Goal: Task Accomplishment & Management: Complete application form

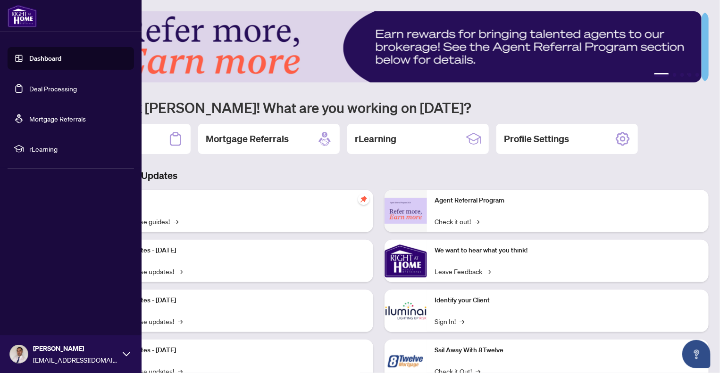
click at [43, 58] on link "Dashboard" at bounding box center [45, 58] width 32 height 8
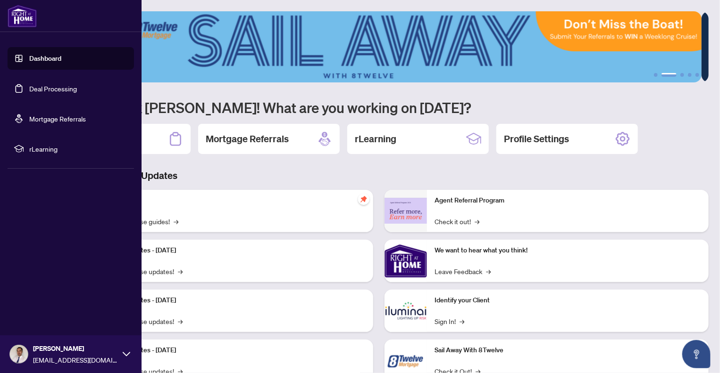
click at [59, 89] on link "Deal Processing" at bounding box center [53, 88] width 48 height 8
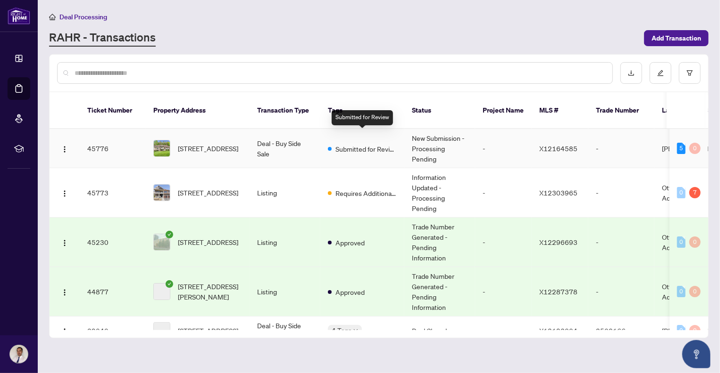
click at [384, 144] on span "Submitted for Review" at bounding box center [365, 149] width 61 height 10
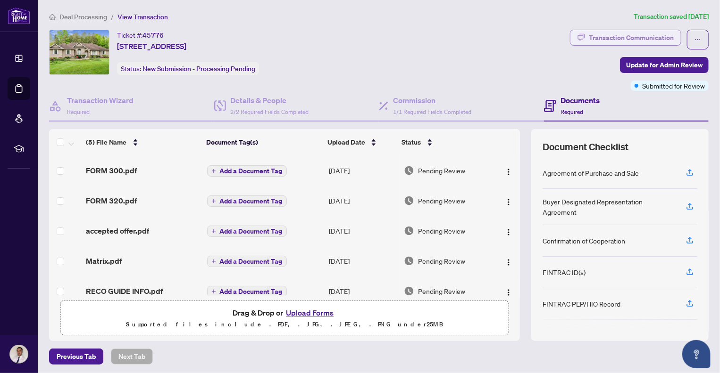
click at [617, 37] on div "Transaction Communication" at bounding box center [630, 37] width 85 height 15
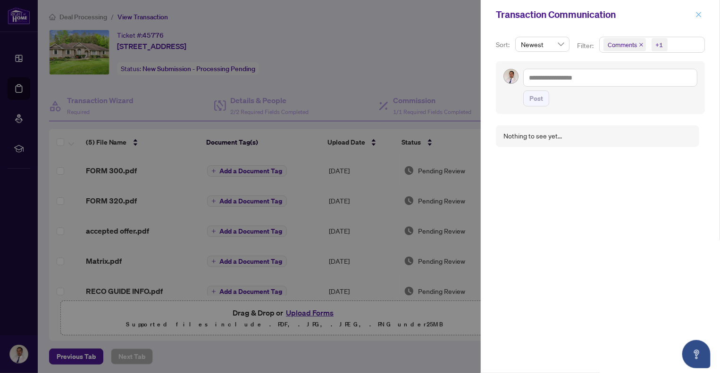
click at [698, 13] on icon "close" at bounding box center [698, 14] width 7 height 7
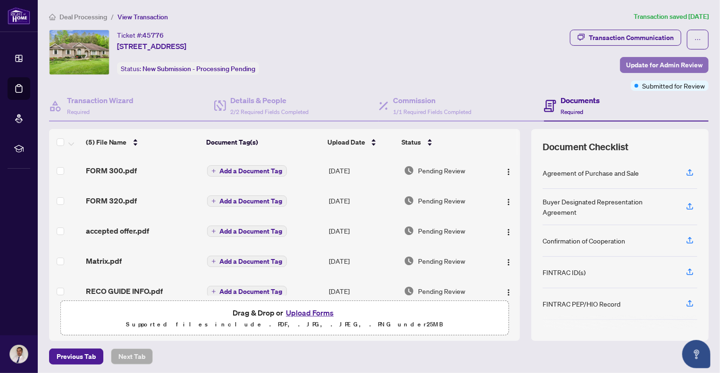
click at [657, 62] on span "Update for Admin Review" at bounding box center [664, 65] width 76 height 15
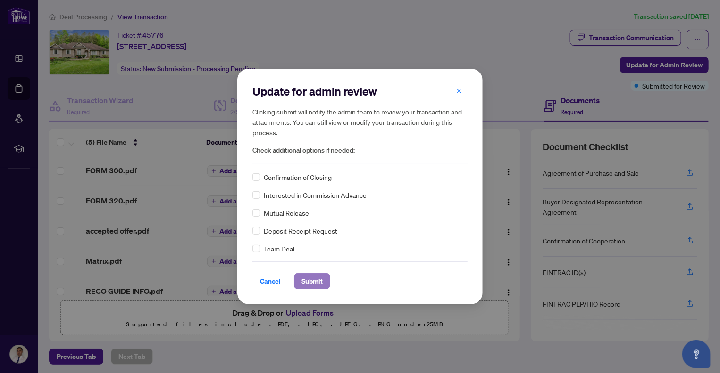
click at [314, 280] on span "Submit" at bounding box center [311, 281] width 21 height 15
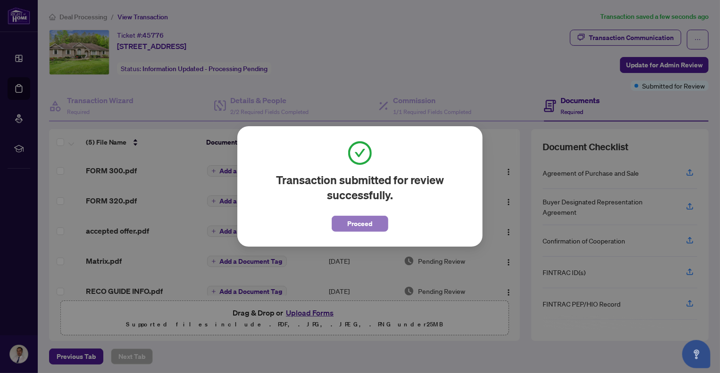
click at [368, 223] on span "Proceed" at bounding box center [359, 223] width 25 height 15
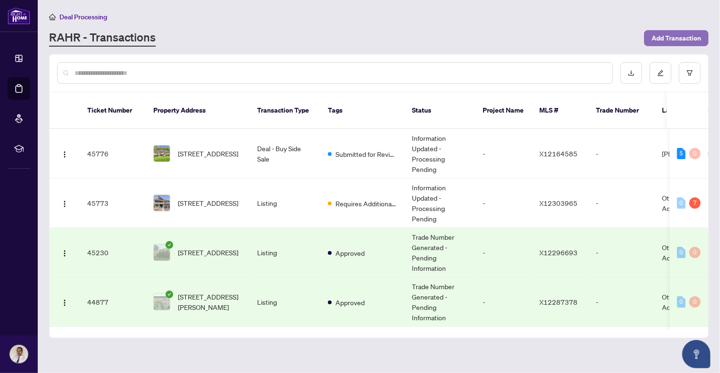
click at [674, 37] on span "Add Transaction" at bounding box center [676, 38] width 50 height 15
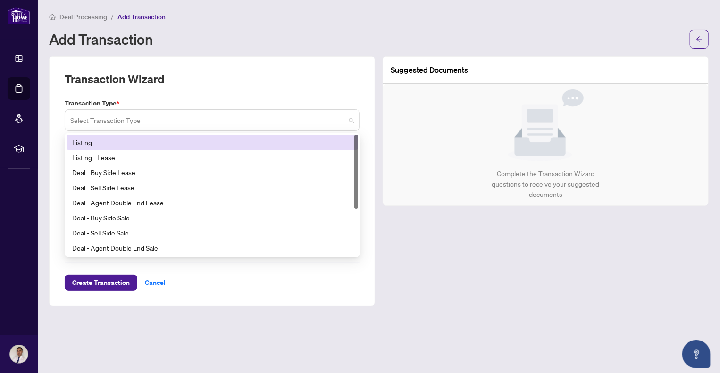
click at [351, 120] on span at bounding box center [211, 120] width 283 height 18
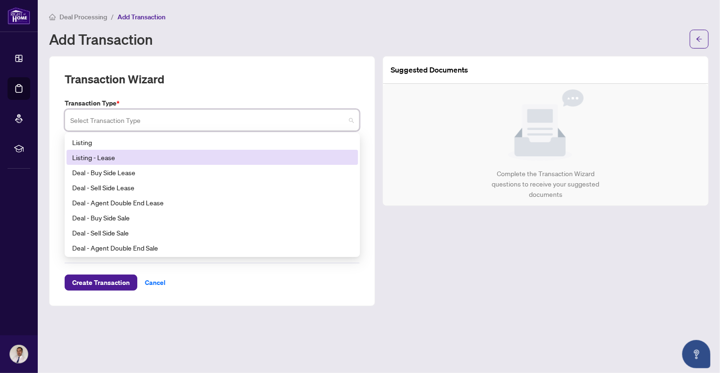
click at [279, 156] on div "Listing - Lease" at bounding box center [212, 157] width 280 height 10
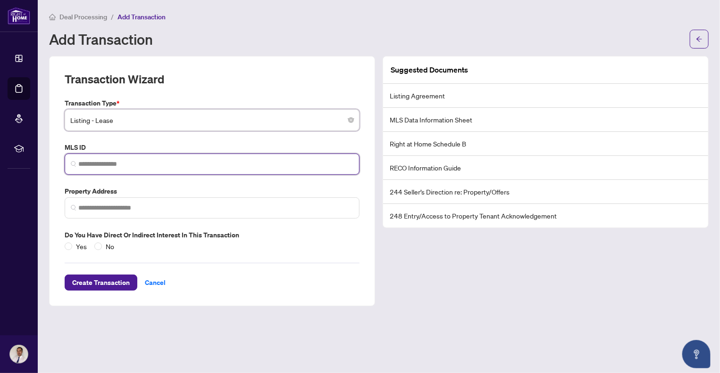
click at [81, 164] on input "search" at bounding box center [215, 164] width 275 height 10
paste input "*********"
type input "*********"
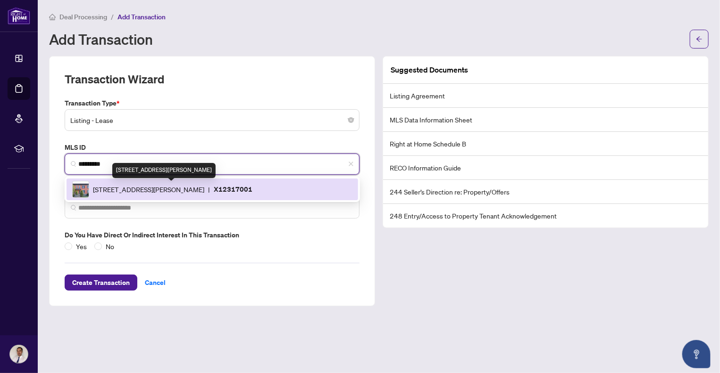
click at [140, 188] on span "[STREET_ADDRESS][PERSON_NAME]" at bounding box center [148, 189] width 111 height 10
type input "**********"
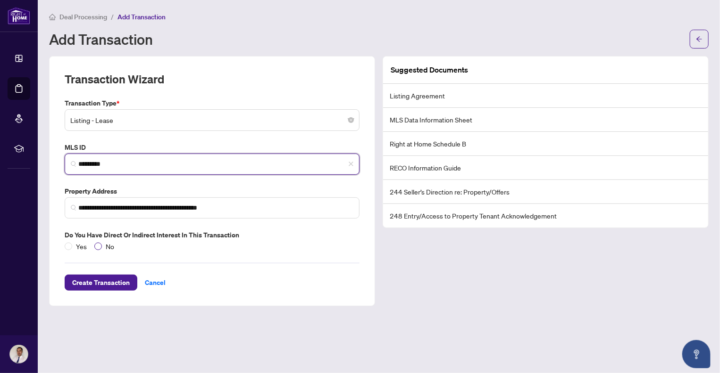
type input "*********"
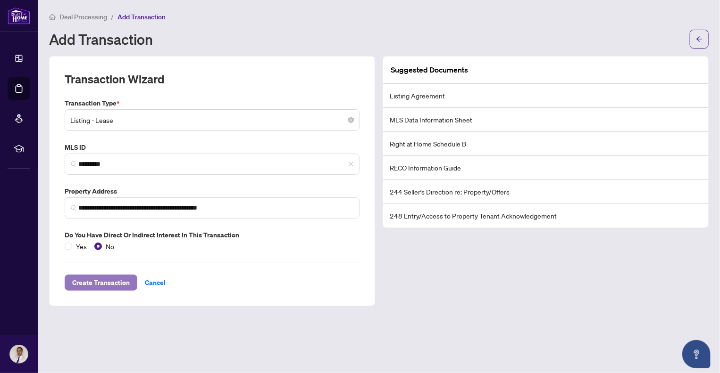
click at [98, 281] on span "Create Transaction" at bounding box center [101, 282] width 58 height 15
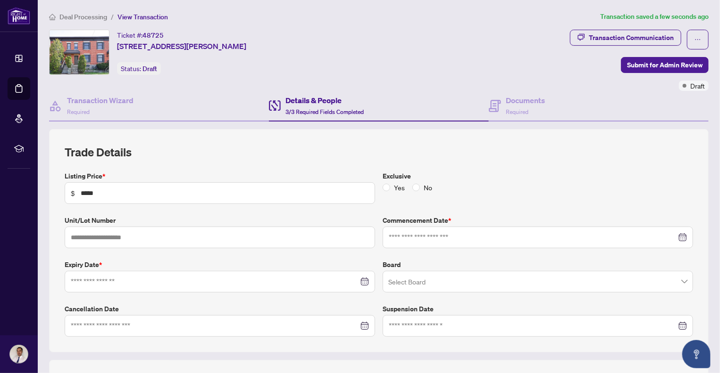
type input "**********"
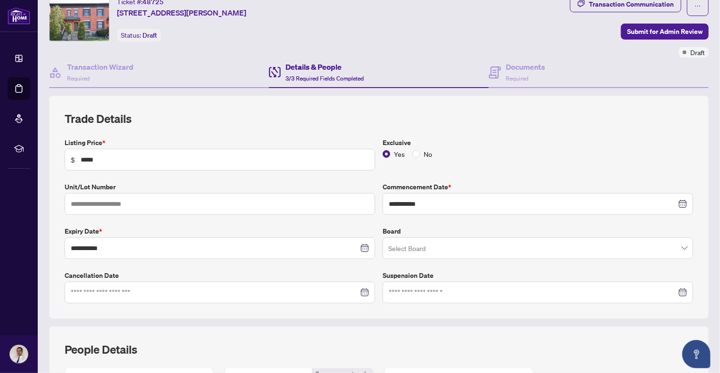
scroll to position [47, 0]
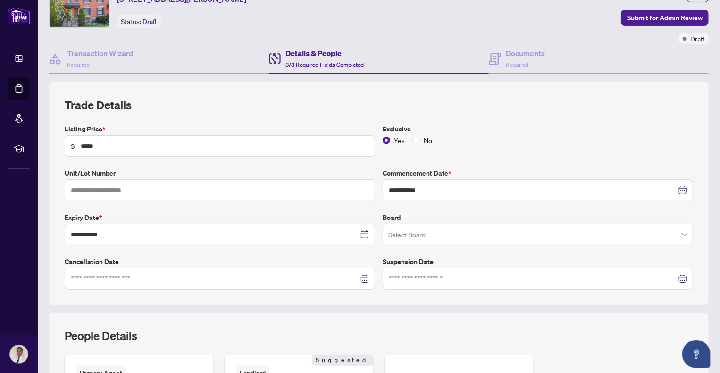
click at [676, 234] on span at bounding box center [537, 235] width 299 height 18
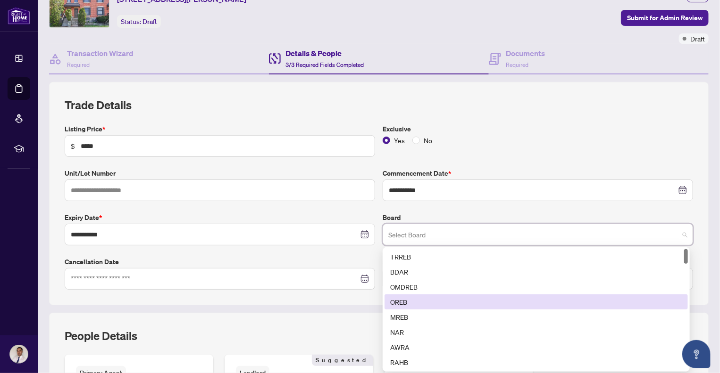
click at [391, 301] on div "OREB" at bounding box center [536, 302] width 292 height 10
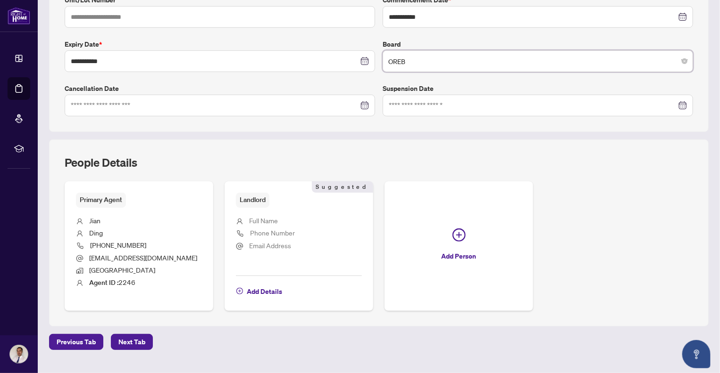
scroll to position [236, 0]
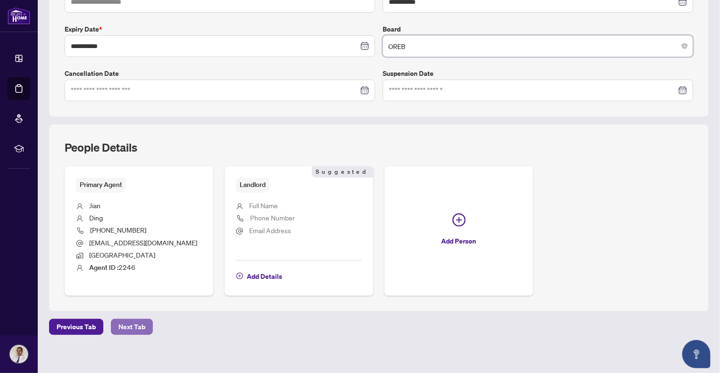
click at [137, 325] on span "Next Tab" at bounding box center [131, 327] width 27 height 15
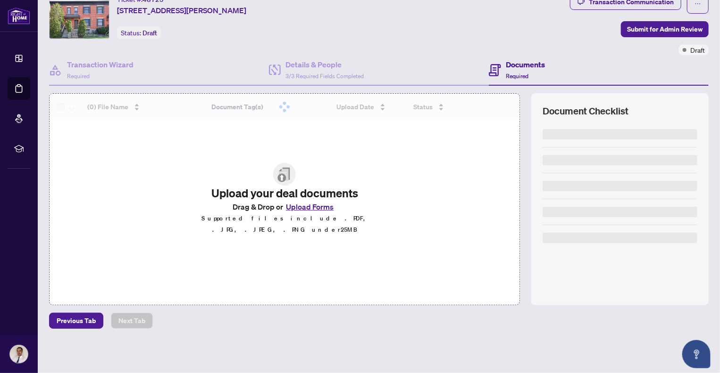
scroll to position [34, 0]
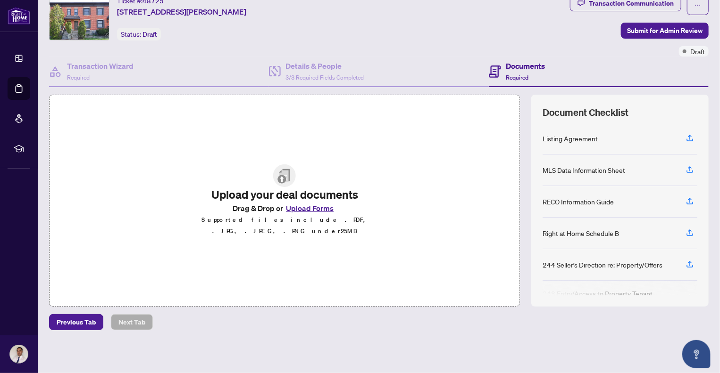
click at [281, 183] on img at bounding box center [284, 176] width 23 height 23
click at [279, 184] on img at bounding box center [284, 176] width 23 height 23
click at [306, 214] on button "Upload Forms" at bounding box center [309, 208] width 53 height 12
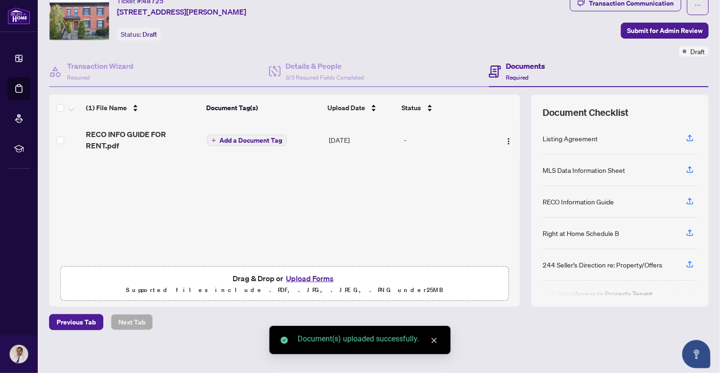
click at [307, 279] on button "Upload Forms" at bounding box center [309, 279] width 53 height 12
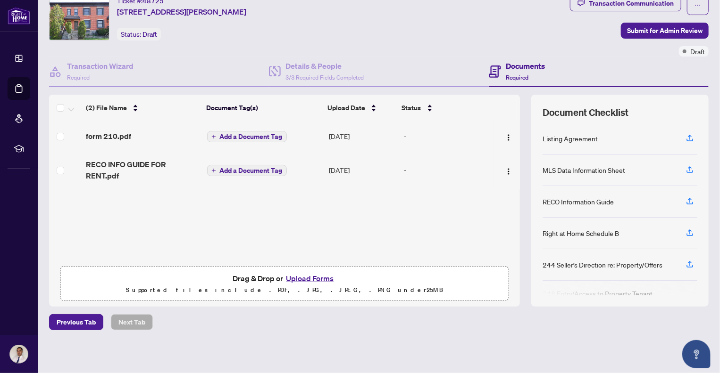
click at [309, 278] on button "Upload Forms" at bounding box center [309, 279] width 53 height 12
click at [660, 29] on span "Submit for Admin Review" at bounding box center [664, 30] width 75 height 15
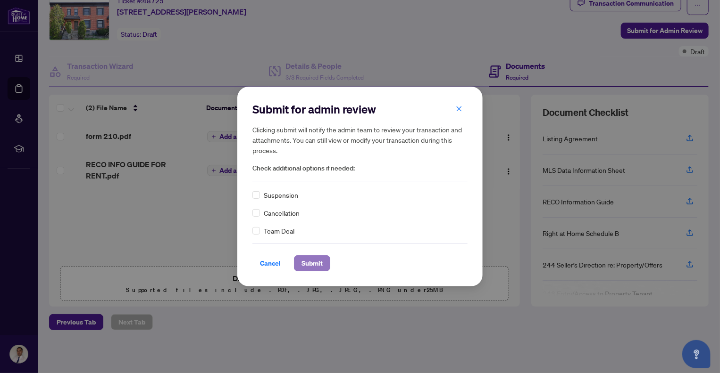
click at [307, 264] on span "Submit" at bounding box center [311, 263] width 21 height 15
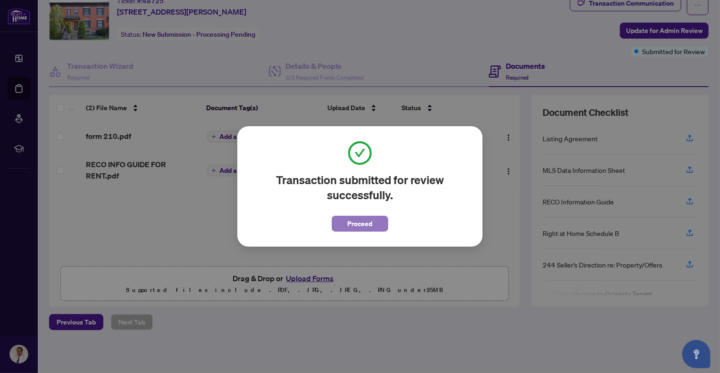
click at [355, 224] on span "Proceed" at bounding box center [359, 223] width 25 height 15
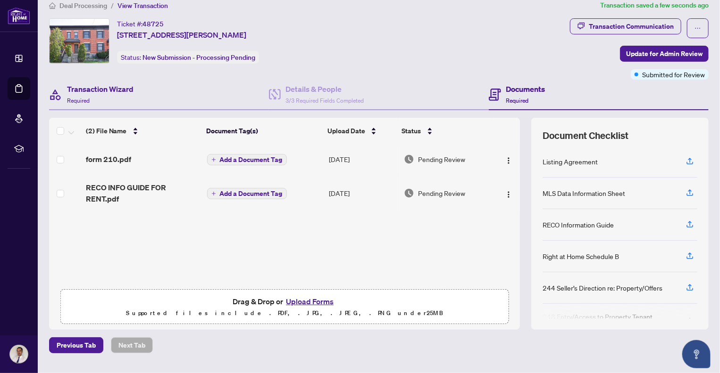
scroll to position [0, 0]
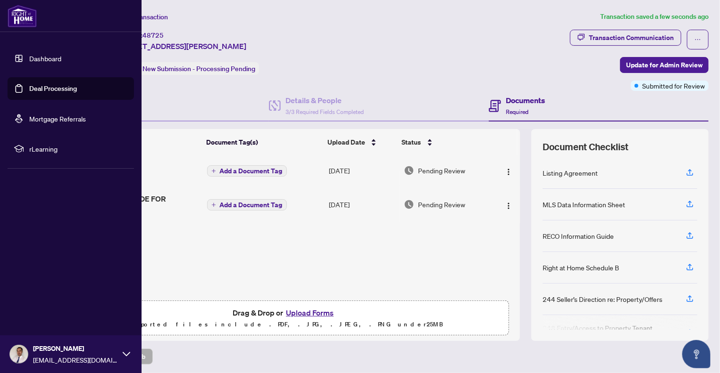
click at [48, 91] on link "Deal Processing" at bounding box center [53, 88] width 48 height 8
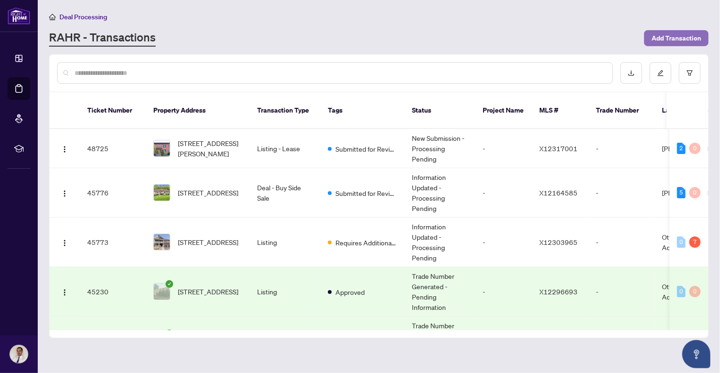
click at [679, 37] on span "Add Transaction" at bounding box center [676, 38] width 50 height 15
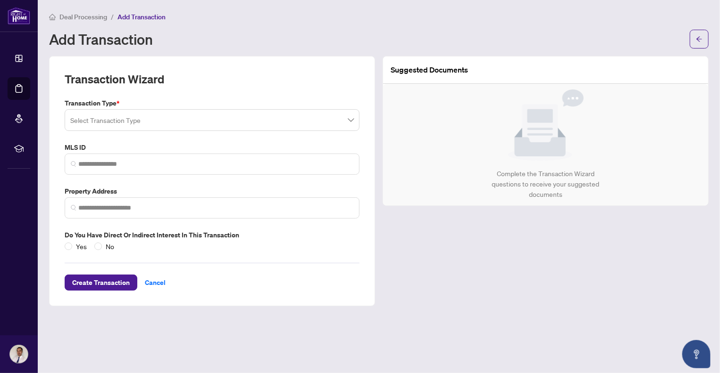
click at [349, 120] on span at bounding box center [211, 120] width 283 height 18
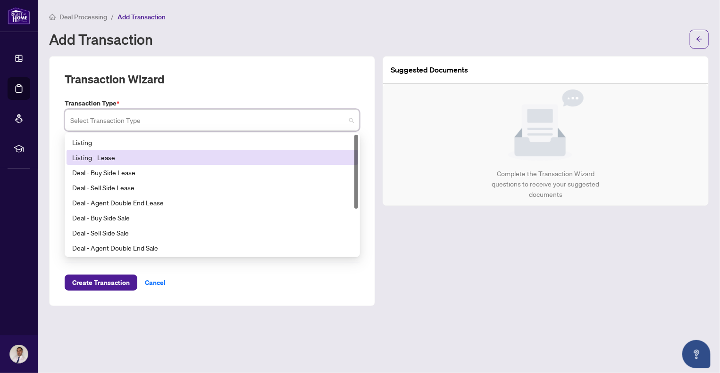
click at [111, 157] on div "Listing - Lease" at bounding box center [212, 157] width 280 height 10
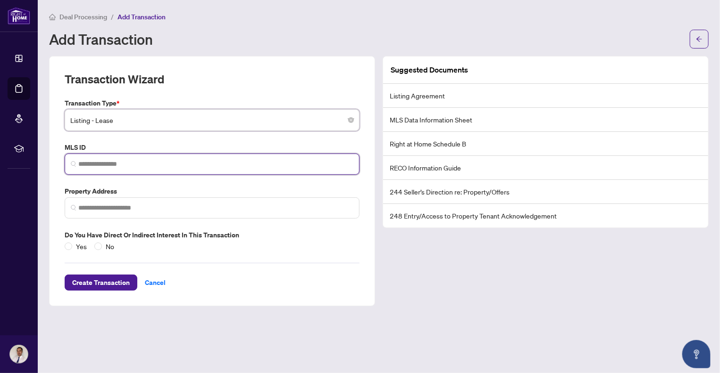
click at [96, 166] on input "search" at bounding box center [215, 164] width 275 height 10
paste input "*********"
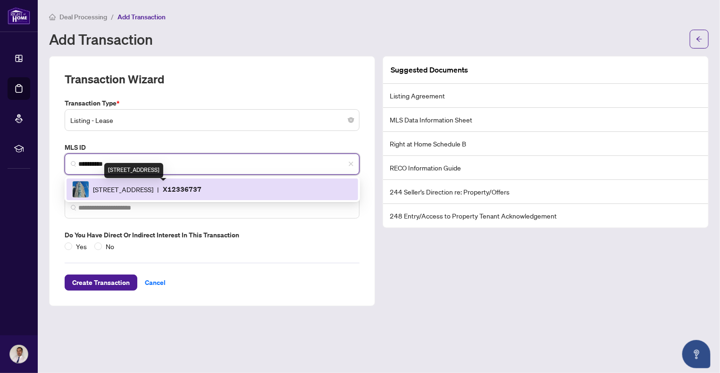
click at [142, 190] on span "[STREET_ADDRESS]" at bounding box center [123, 189] width 60 height 10
type input "*********"
type input "**********"
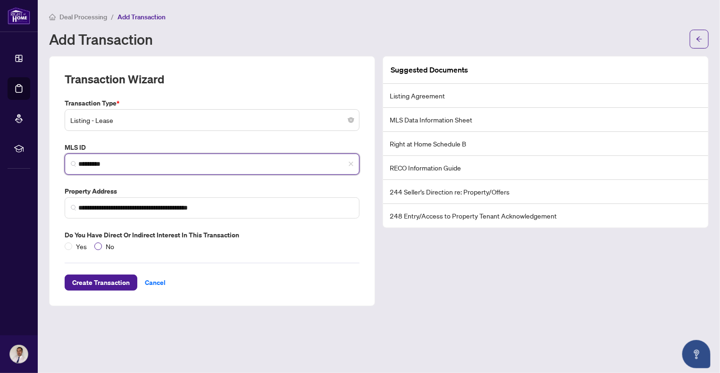
type input "*********"
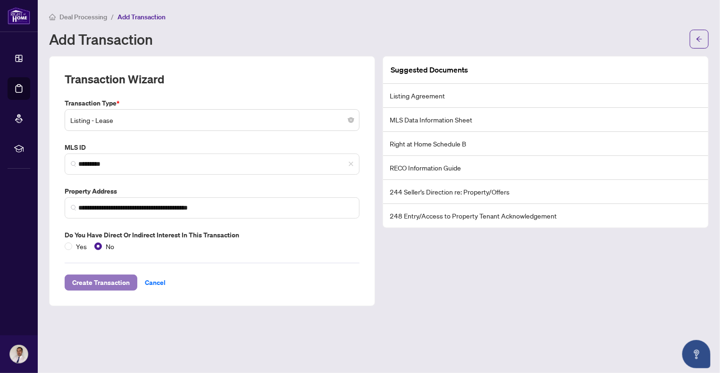
click at [107, 283] on span "Create Transaction" at bounding box center [101, 282] width 58 height 15
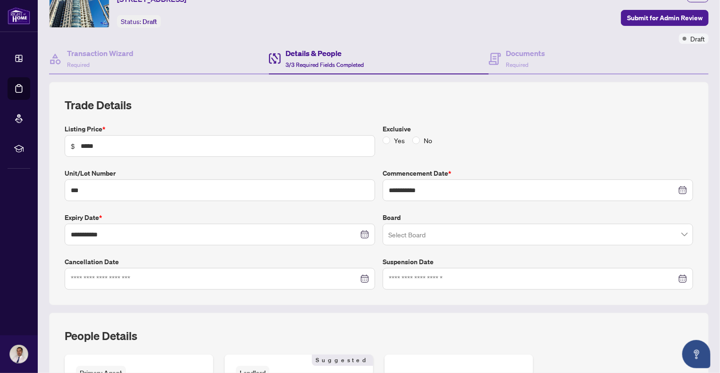
scroll to position [94, 0]
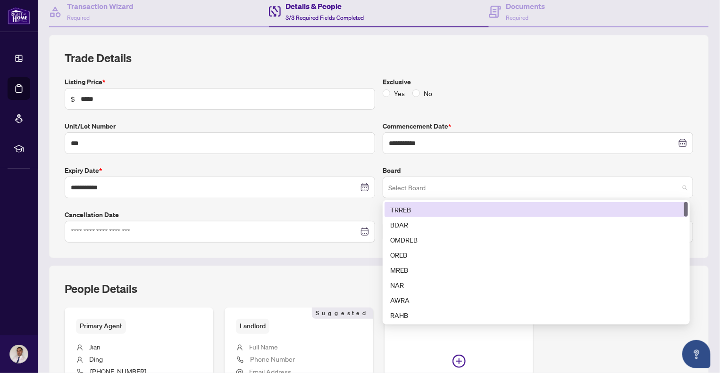
click at [678, 188] on span at bounding box center [537, 188] width 299 height 18
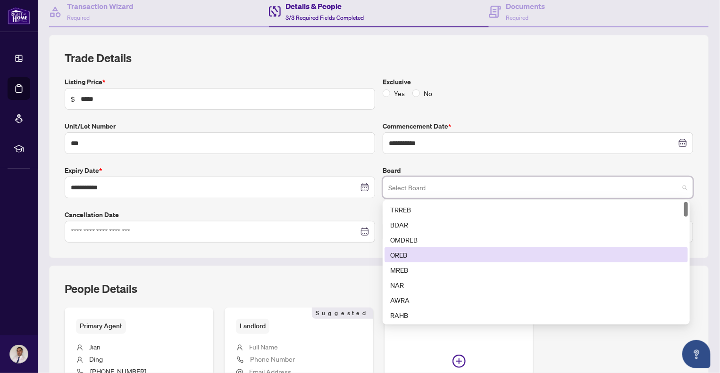
click at [394, 253] on div "OREB" at bounding box center [536, 255] width 292 height 10
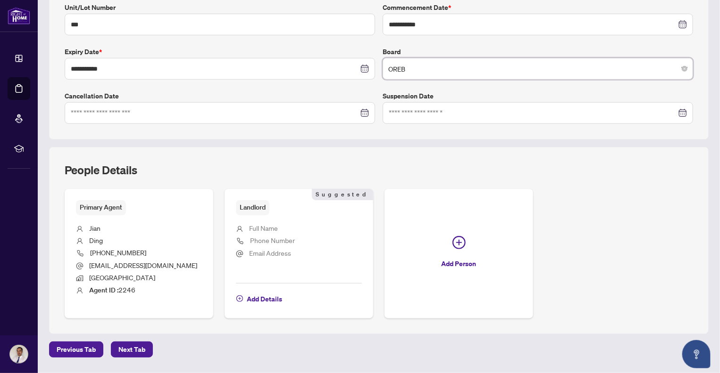
scroll to position [236, 0]
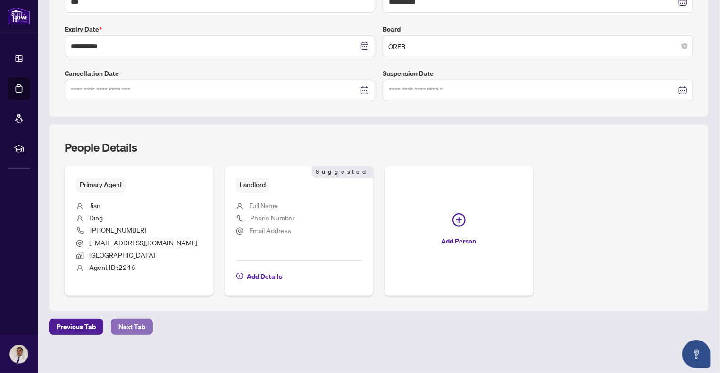
click at [132, 327] on span "Next Tab" at bounding box center [131, 327] width 27 height 15
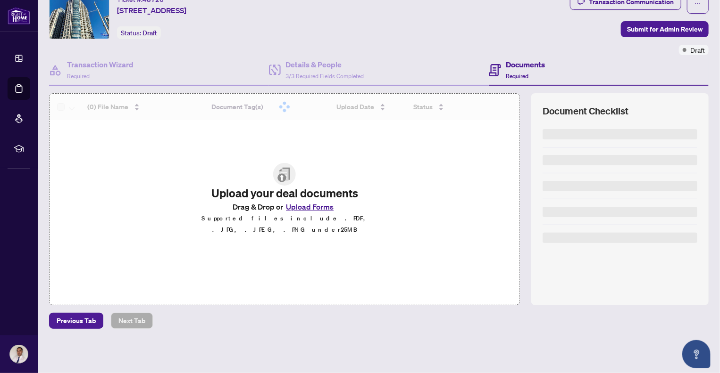
scroll to position [34, 0]
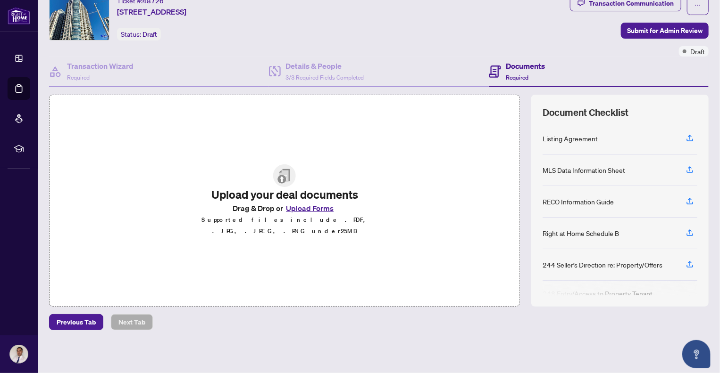
click at [309, 213] on button "Upload Forms" at bounding box center [309, 208] width 53 height 12
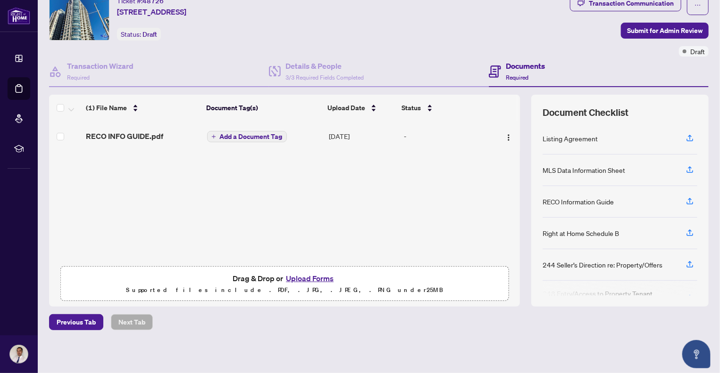
click at [308, 278] on button "Upload Forms" at bounding box center [309, 279] width 53 height 12
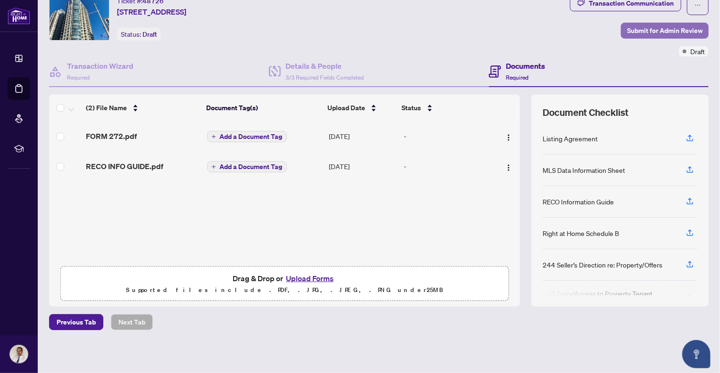
click at [649, 30] on span "Submit for Admin Review" at bounding box center [664, 30] width 75 height 15
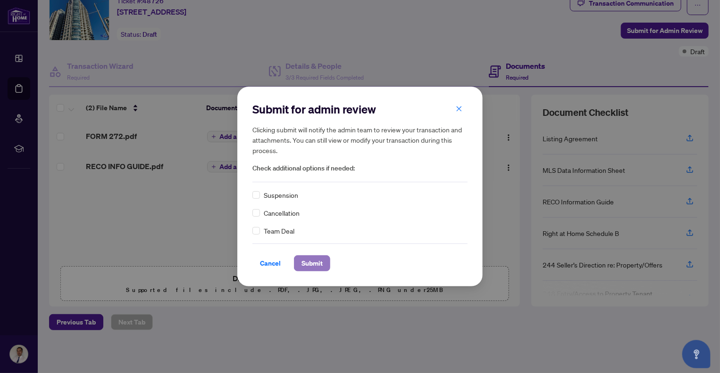
click at [311, 263] on span "Submit" at bounding box center [311, 263] width 21 height 15
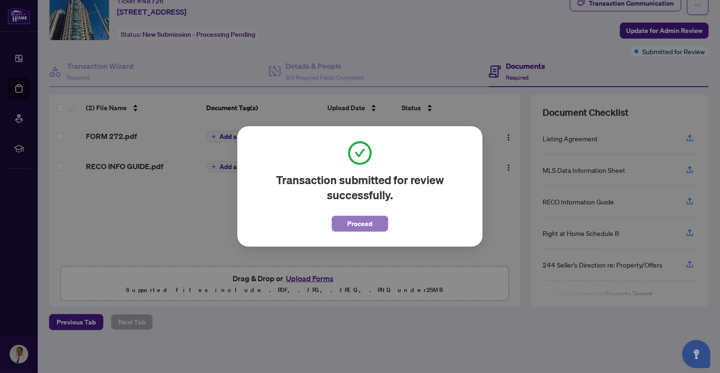
click at [366, 223] on span "Proceed" at bounding box center [359, 223] width 25 height 15
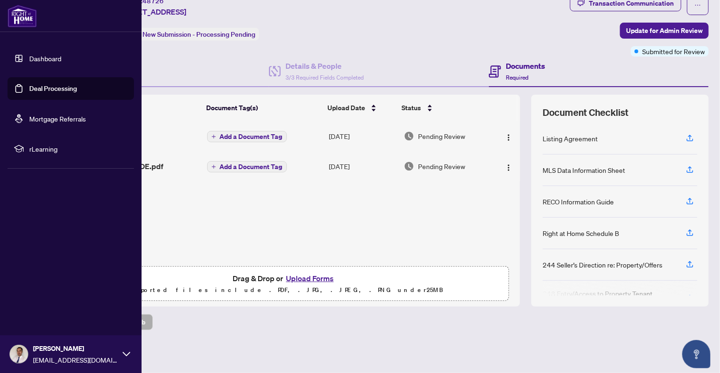
click at [45, 89] on link "Deal Processing" at bounding box center [53, 88] width 48 height 8
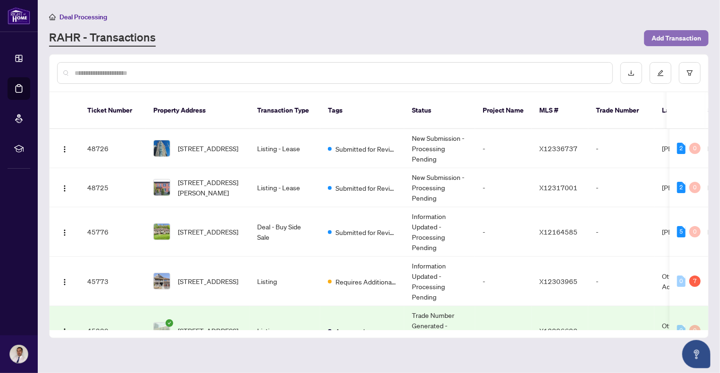
click at [679, 35] on span "Add Transaction" at bounding box center [676, 38] width 50 height 15
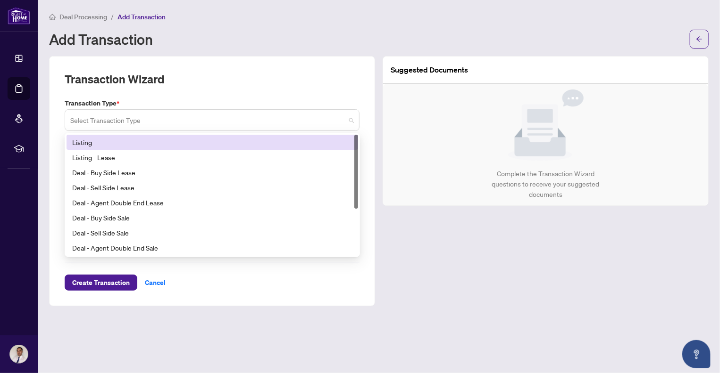
click at [350, 121] on span at bounding box center [211, 120] width 283 height 18
click at [130, 143] on div "Listing" at bounding box center [212, 142] width 280 height 10
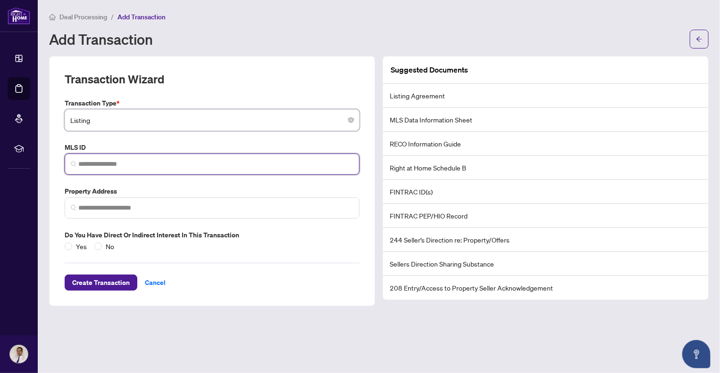
click at [130, 166] on input "search" at bounding box center [215, 164] width 275 height 10
paste input "*********"
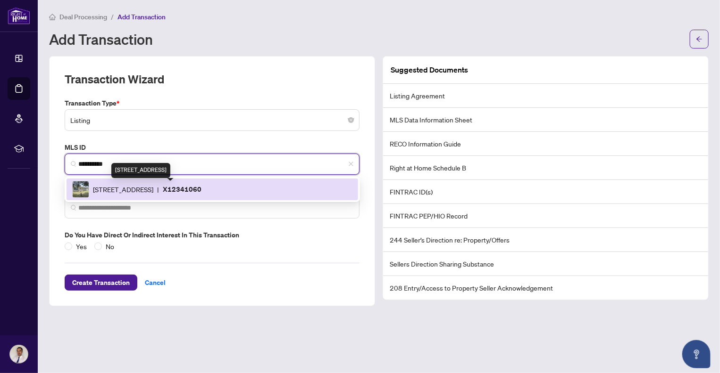
click at [145, 188] on span "[STREET_ADDRESS]" at bounding box center [123, 189] width 60 height 10
type input "*********"
type input "**********"
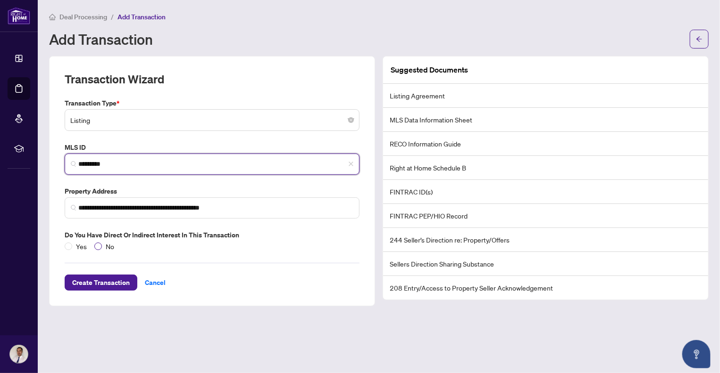
type input "*********"
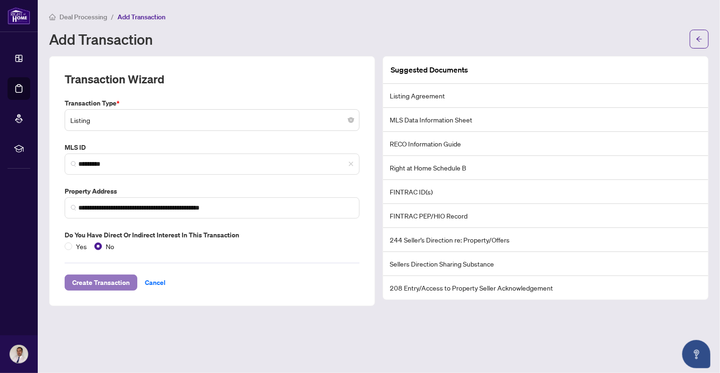
click at [99, 282] on span "Create Transaction" at bounding box center [101, 282] width 58 height 15
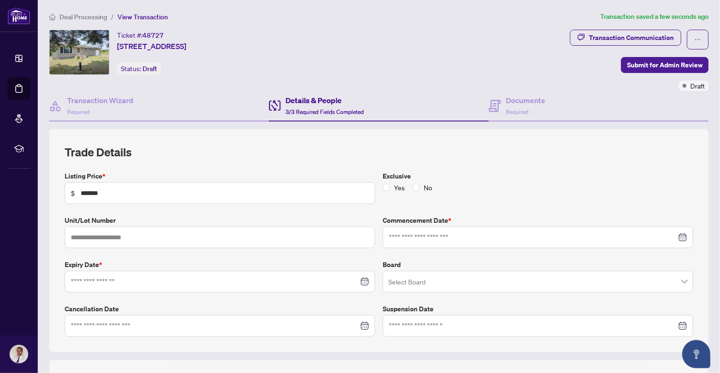
type input "**********"
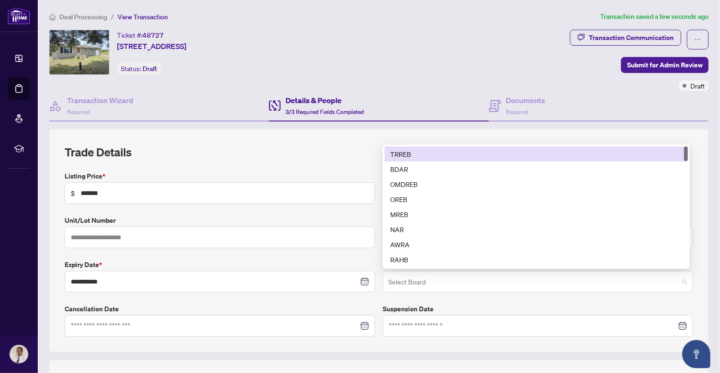
click at [678, 283] on span at bounding box center [537, 282] width 299 height 18
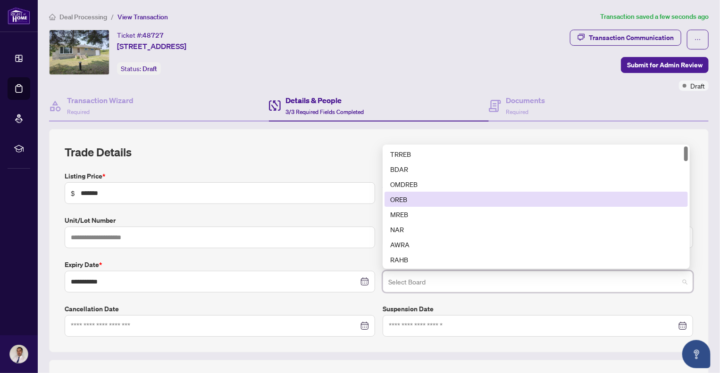
click at [411, 196] on div "OREB" at bounding box center [536, 199] width 292 height 10
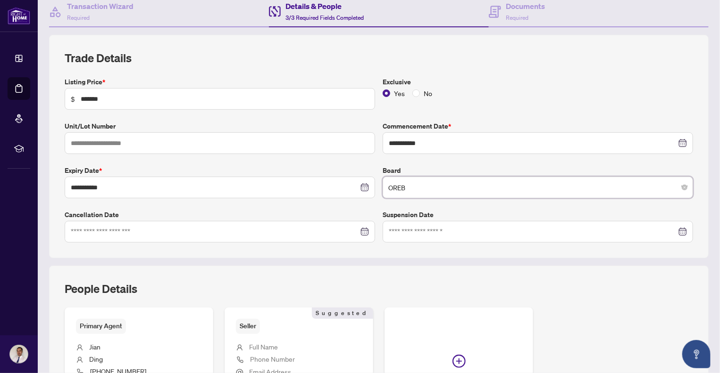
scroll to position [236, 0]
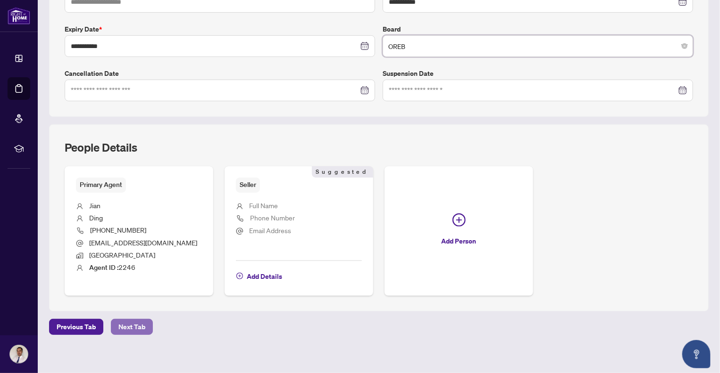
click at [127, 325] on span "Next Tab" at bounding box center [131, 327] width 27 height 15
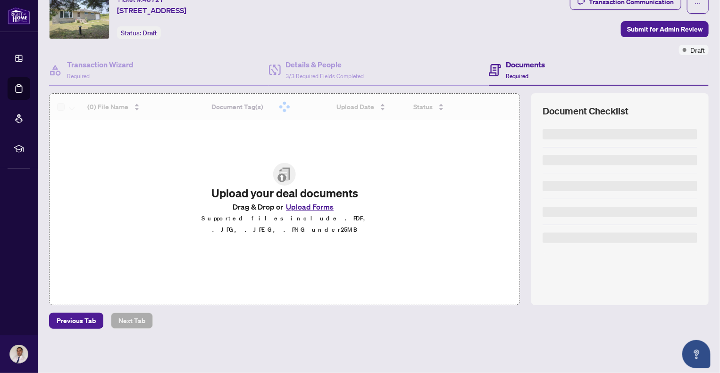
scroll to position [34, 0]
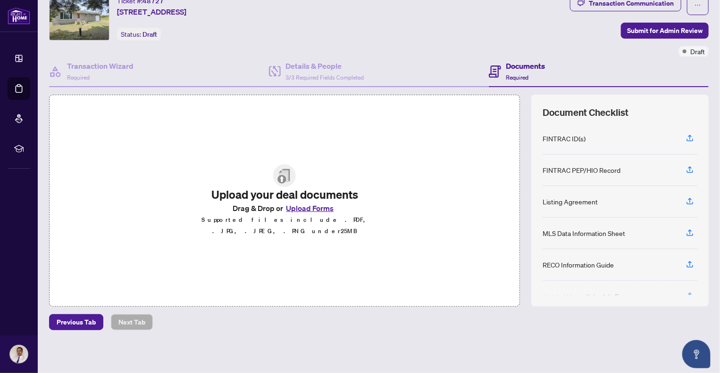
click at [314, 214] on button "Upload Forms" at bounding box center [309, 208] width 53 height 12
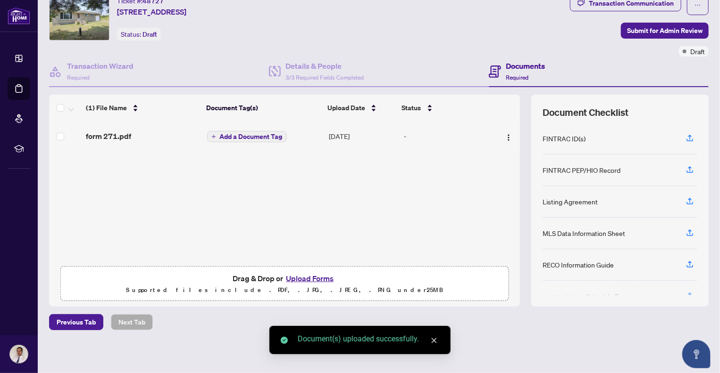
click at [306, 278] on button "Upload Forms" at bounding box center [309, 279] width 53 height 12
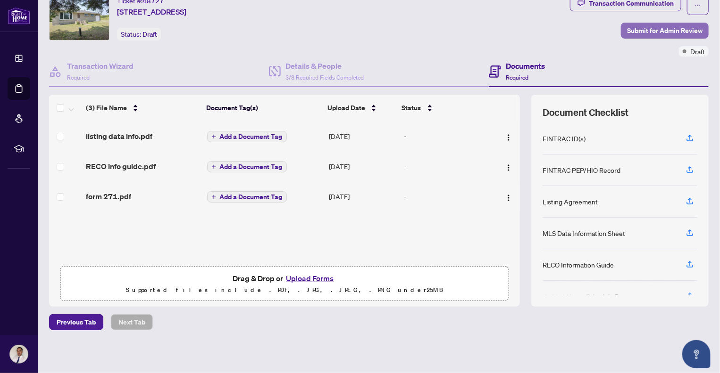
click at [645, 30] on span "Submit for Admin Review" at bounding box center [664, 30] width 75 height 15
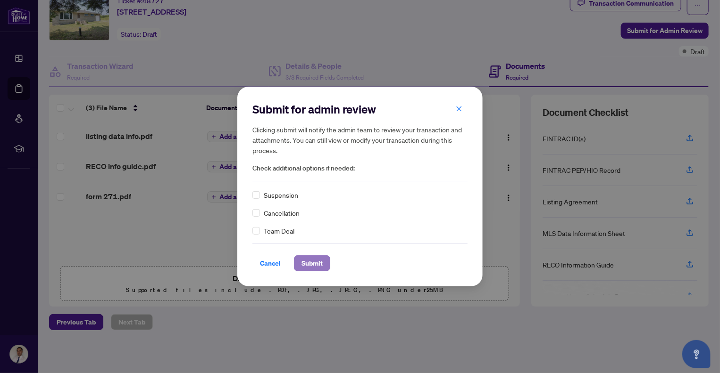
click at [311, 264] on span "Submit" at bounding box center [311, 263] width 21 height 15
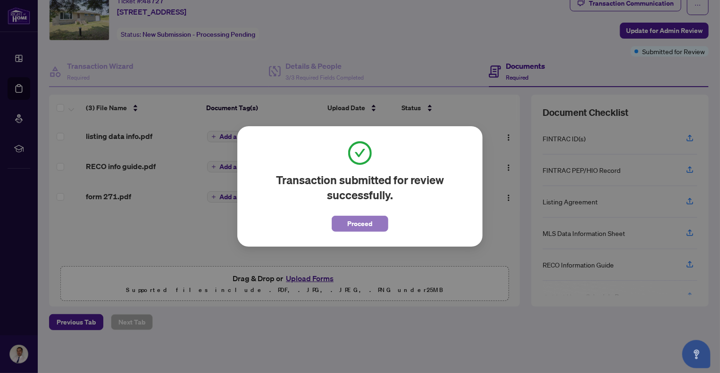
click at [365, 226] on span "Proceed" at bounding box center [359, 223] width 25 height 15
